Goal: Task Accomplishment & Management: Check status

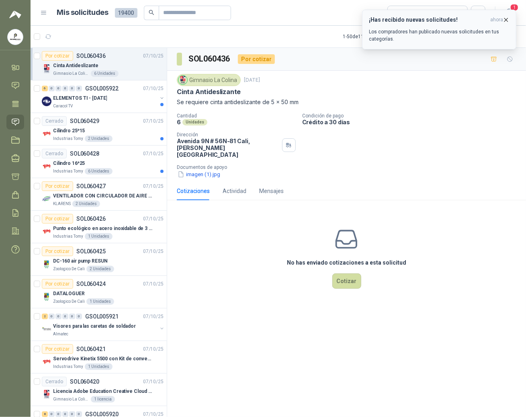
click at [502, 18] on span "ahora" at bounding box center [496, 19] width 13 height 7
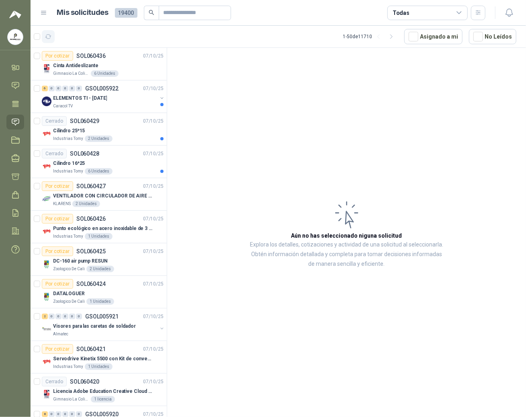
click at [52, 38] on button "button" at bounding box center [48, 36] width 13 height 13
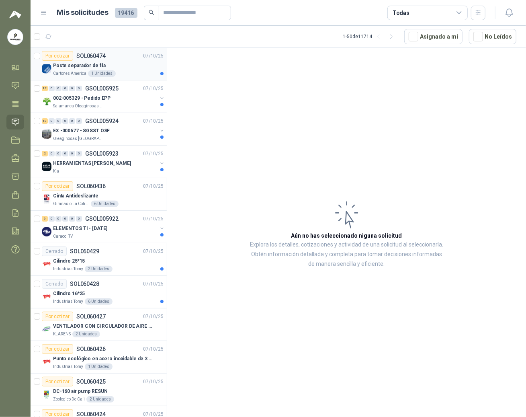
click at [102, 63] on p "Poste separador de fila" at bounding box center [79, 66] width 53 height 8
